Goal: Book appointment/travel/reservation

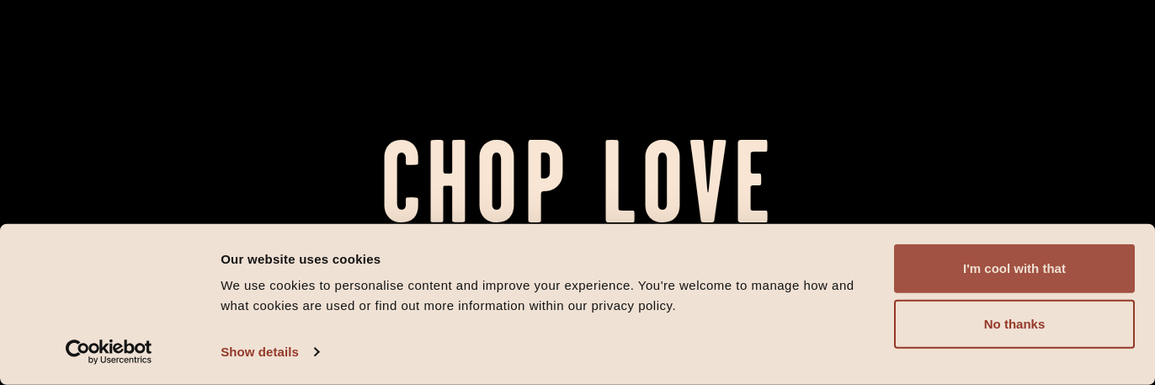
click at [996, 269] on button "I'm cool with that" at bounding box center [1014, 268] width 241 height 49
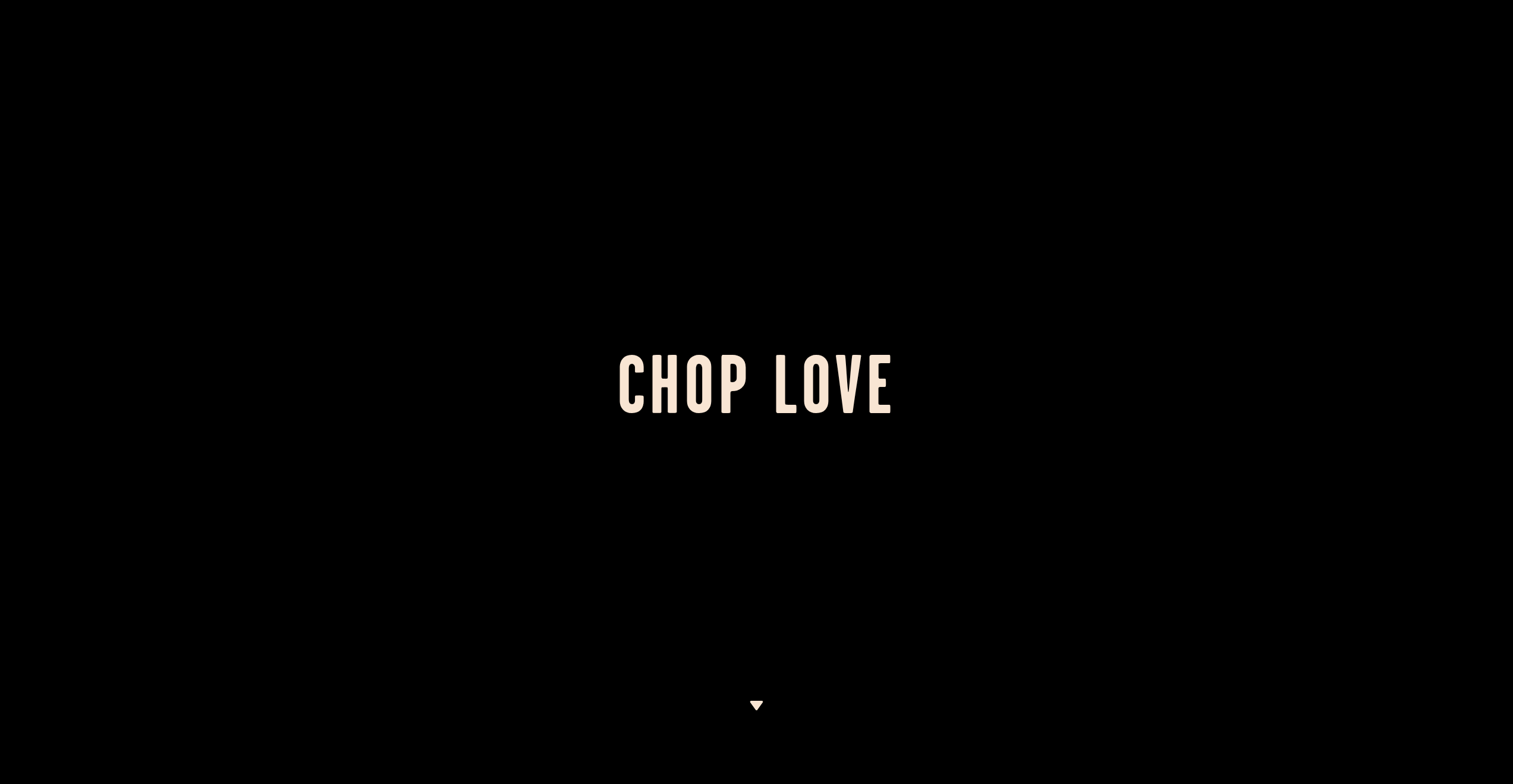
click at [750, 271] on img at bounding box center [756, 705] width 15 height 9
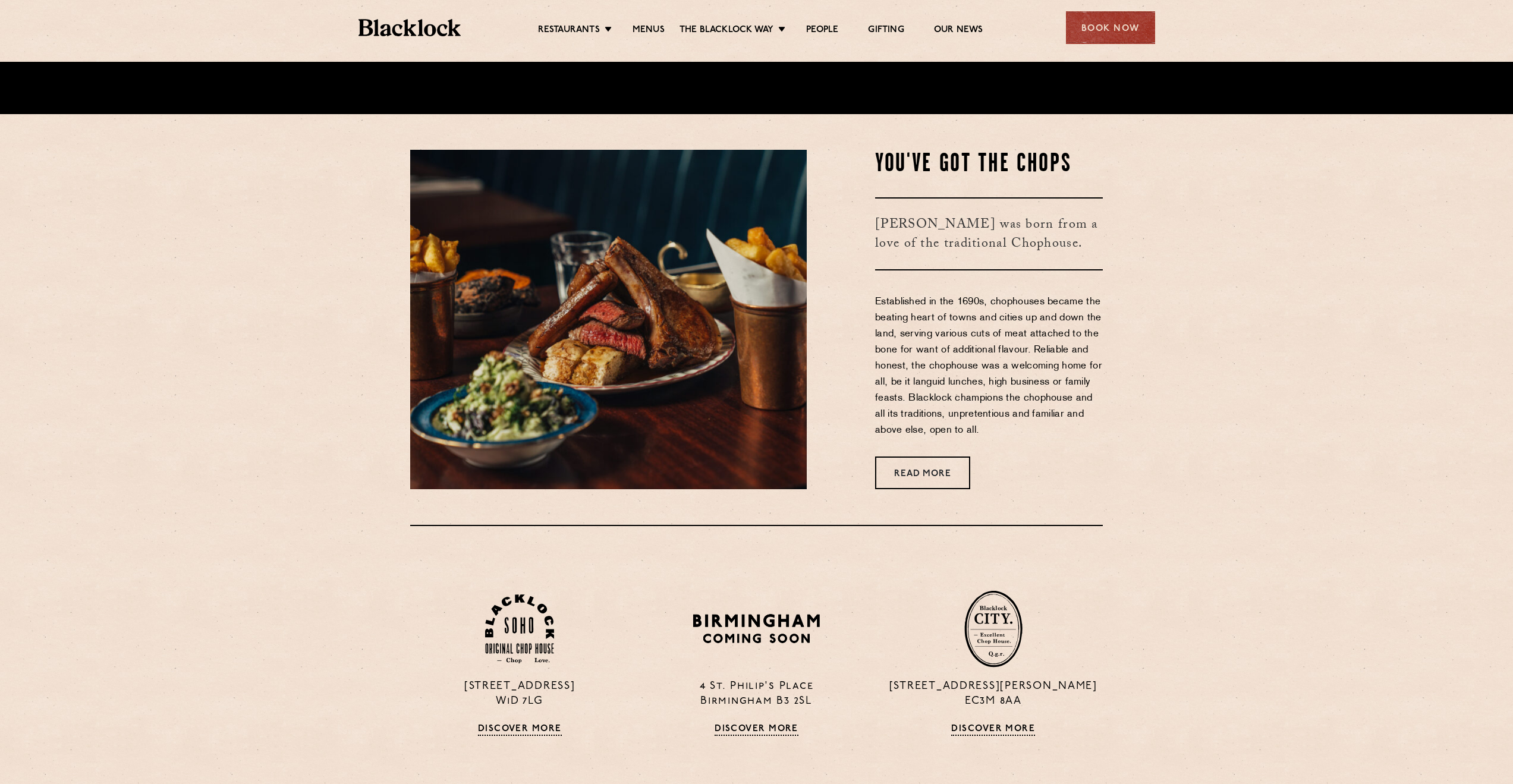
scroll to position [722, 0]
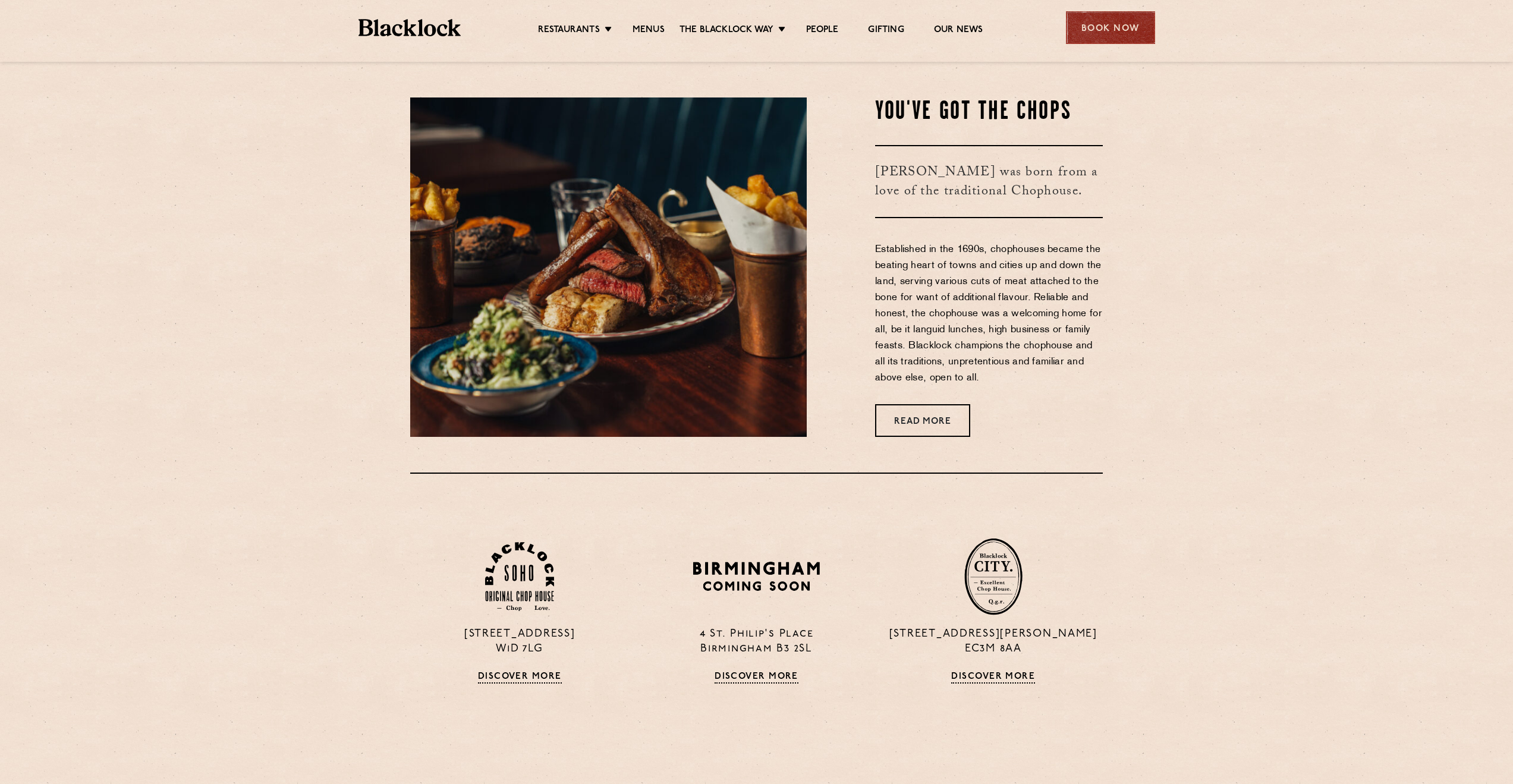
click at [815, 25] on div "Book Now" at bounding box center [1111, 28] width 89 height 32
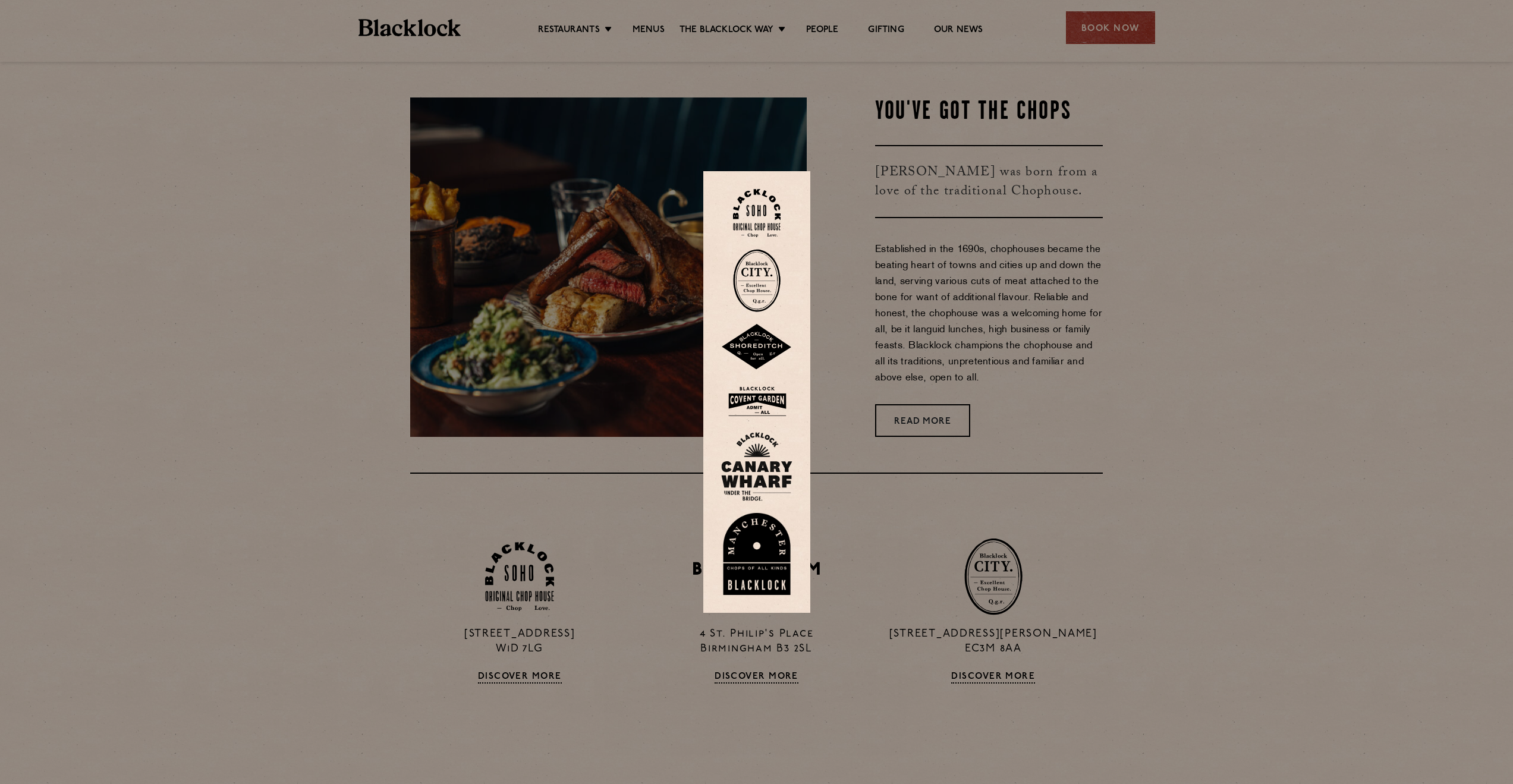
click at [769, 271] on img at bounding box center [756, 280] width 47 height 63
